Goal: Task Accomplishment & Management: Manage account settings

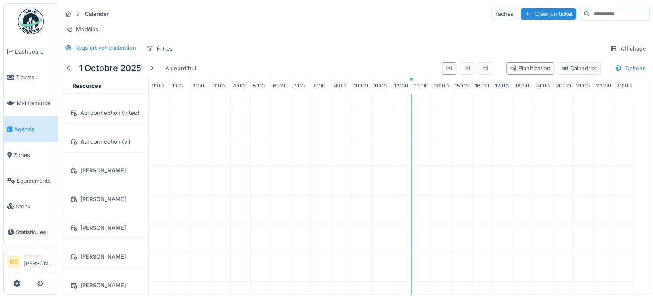
scroll to position [43, 0]
click at [21, 73] on span "Tickets" at bounding box center [35, 77] width 39 height 8
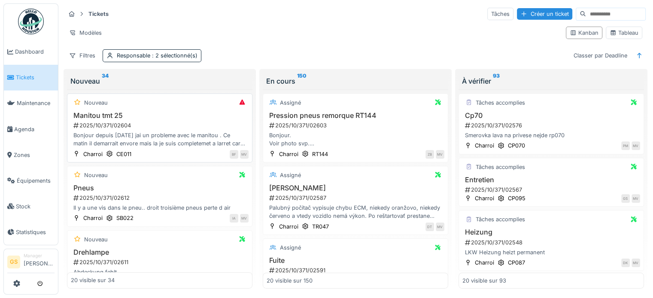
click at [96, 124] on div "2025/10/371/02604" at bounding box center [161, 126] width 176 height 8
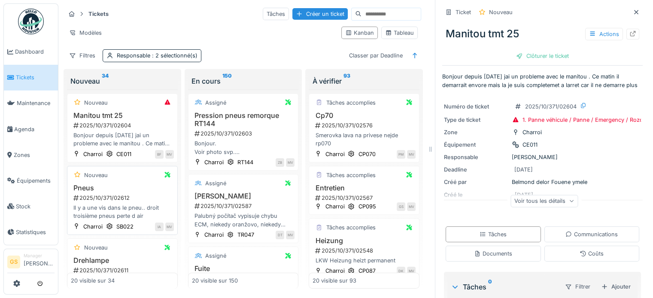
scroll to position [43, 0]
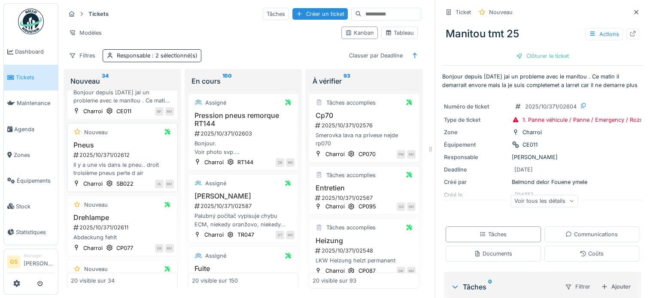
click at [112, 152] on div "2025/10/371/02612" at bounding box center [123, 155] width 101 height 8
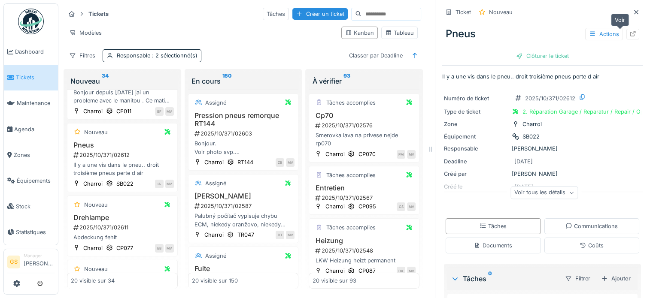
click at [630, 34] on icon at bounding box center [633, 34] width 7 height 6
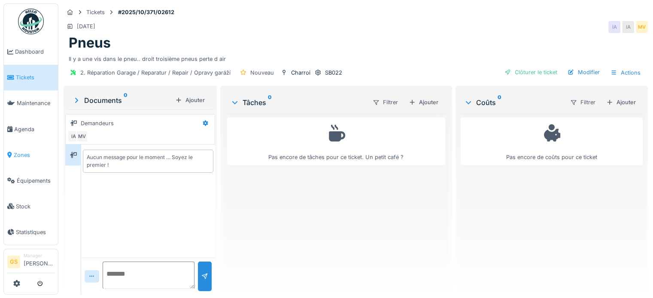
click at [17, 151] on span "Zones" at bounding box center [34, 155] width 41 height 8
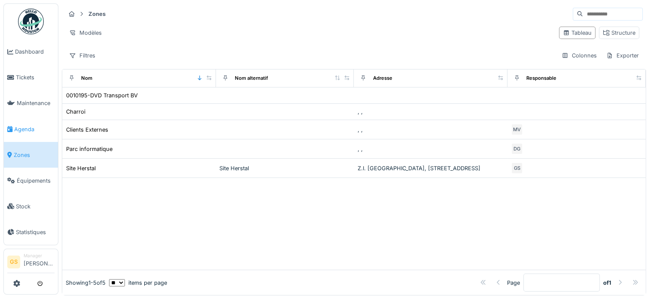
click at [21, 125] on span "Agenda" at bounding box center [34, 129] width 40 height 8
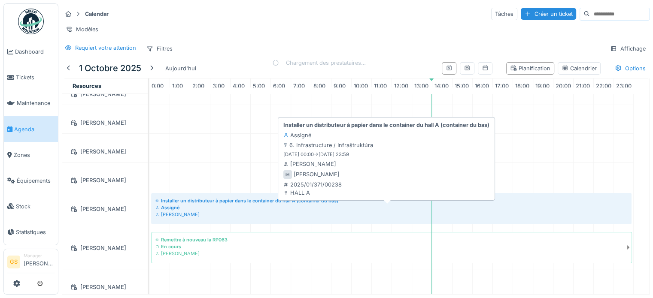
scroll to position [172, 0]
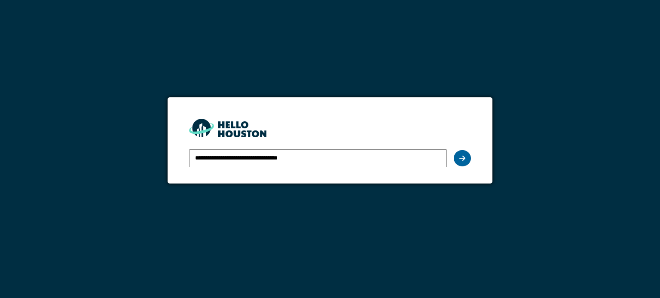
click at [462, 158] on icon at bounding box center [462, 158] width 6 height 7
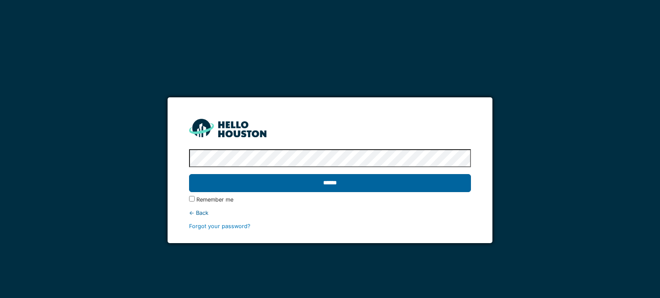
click at [410, 188] on input "******" at bounding box center [329, 183] width 281 height 18
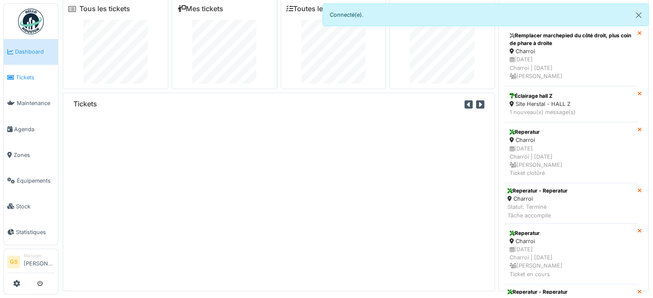
scroll to position [9, 0]
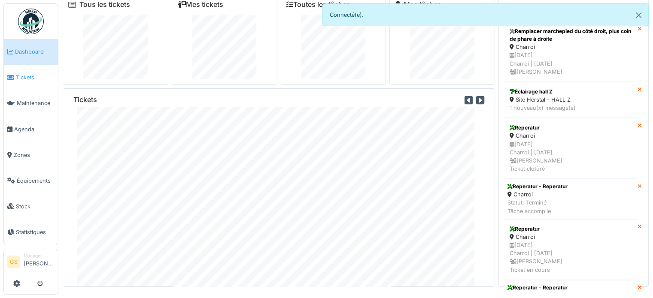
click at [18, 73] on span "Tickets" at bounding box center [35, 77] width 39 height 8
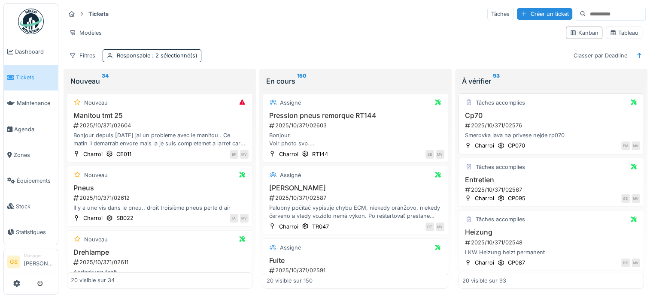
click at [527, 135] on div "Smerovka lava na privese nejde rp070" at bounding box center [551, 135] width 178 height 8
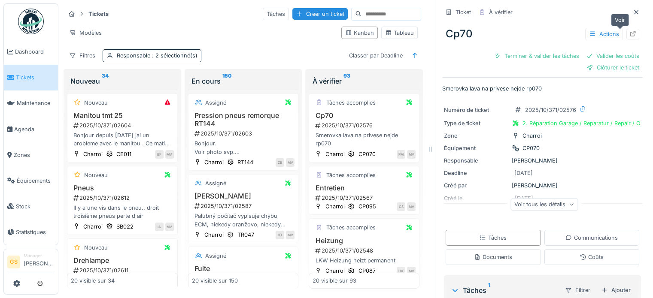
click at [630, 34] on icon at bounding box center [633, 34] width 7 height 6
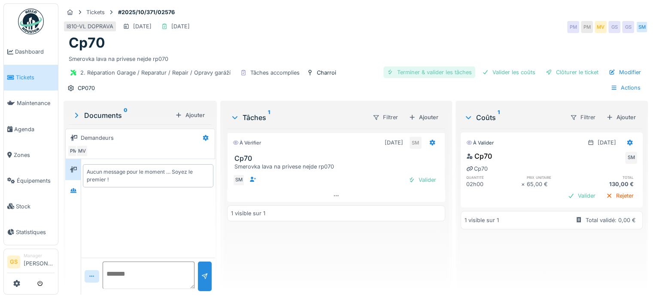
click at [428, 73] on div "Terminer & valider les tâches" at bounding box center [429, 73] width 92 height 12
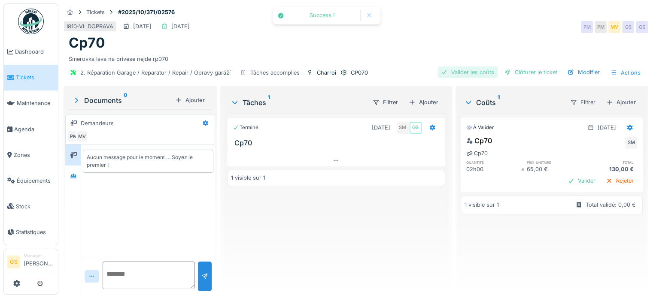
click at [484, 71] on div "Valider les coûts" at bounding box center [468, 73] width 60 height 12
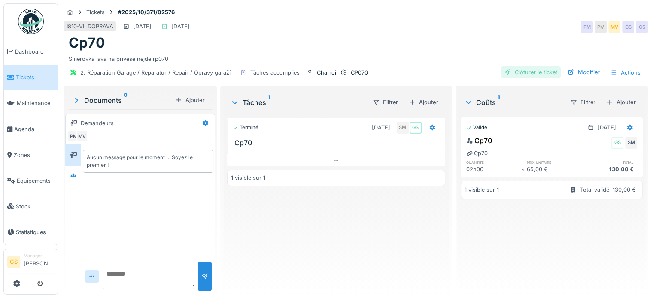
click at [514, 73] on div "Clôturer le ticket" at bounding box center [531, 73] width 60 height 12
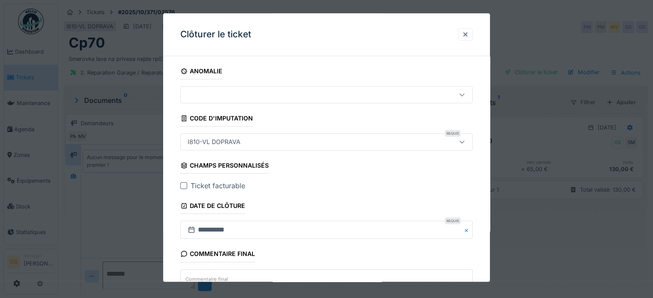
click at [184, 185] on div at bounding box center [183, 186] width 7 height 7
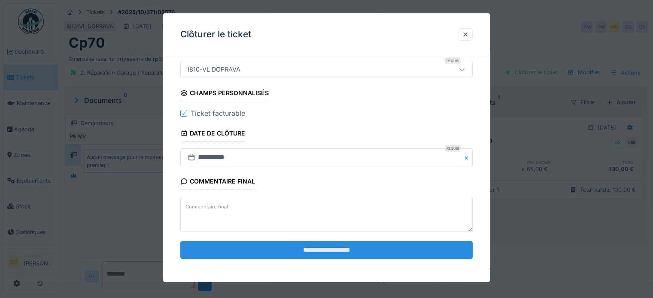
click at [347, 248] on input "**********" at bounding box center [326, 250] width 292 height 18
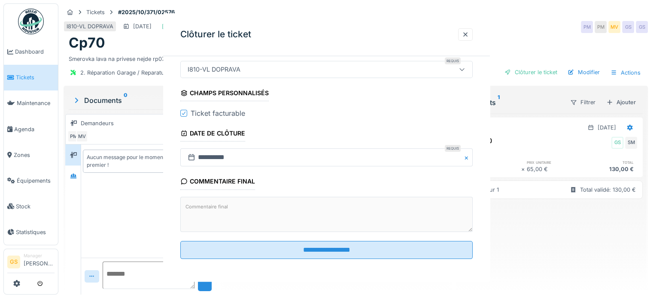
scroll to position [0, 0]
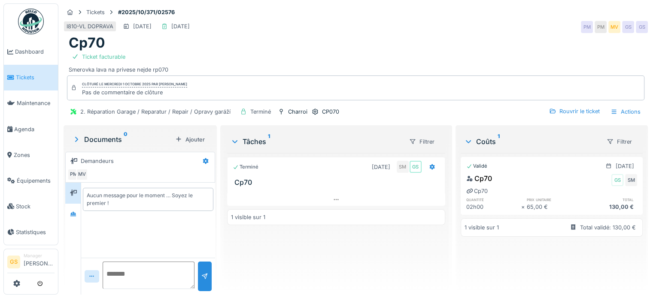
click at [37, 77] on span "Tickets" at bounding box center [35, 77] width 39 height 8
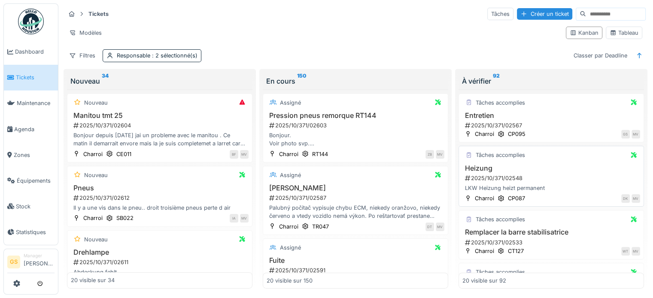
click at [585, 170] on h3 "Heizung" at bounding box center [551, 168] width 178 height 8
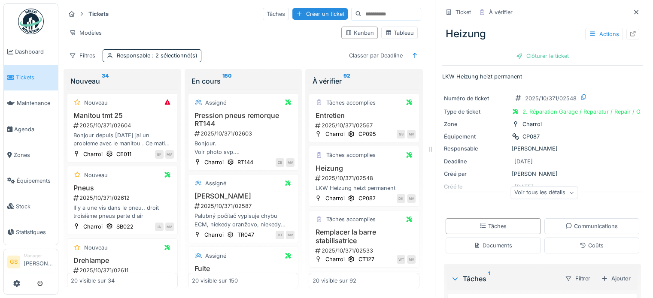
click at [36, 72] on link "Tickets" at bounding box center [31, 78] width 54 height 26
